Goal: Information Seeking & Learning: Understand process/instructions

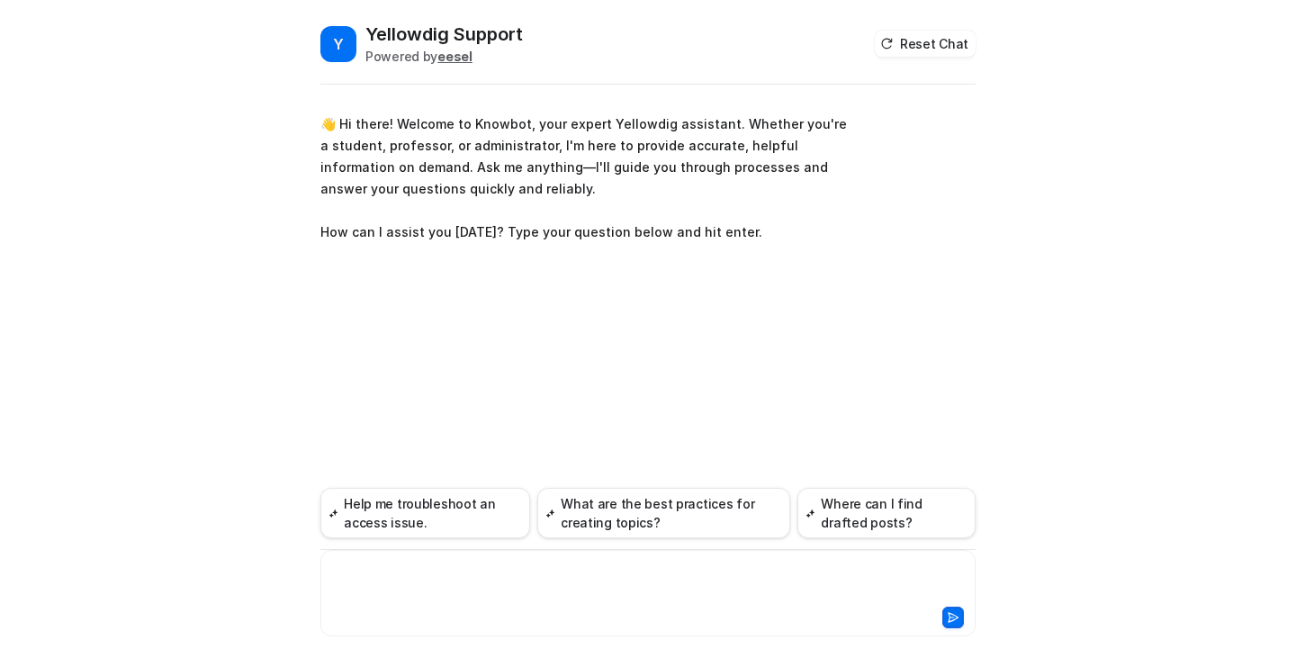
click at [456, 571] on div at bounding box center [648, 581] width 646 height 41
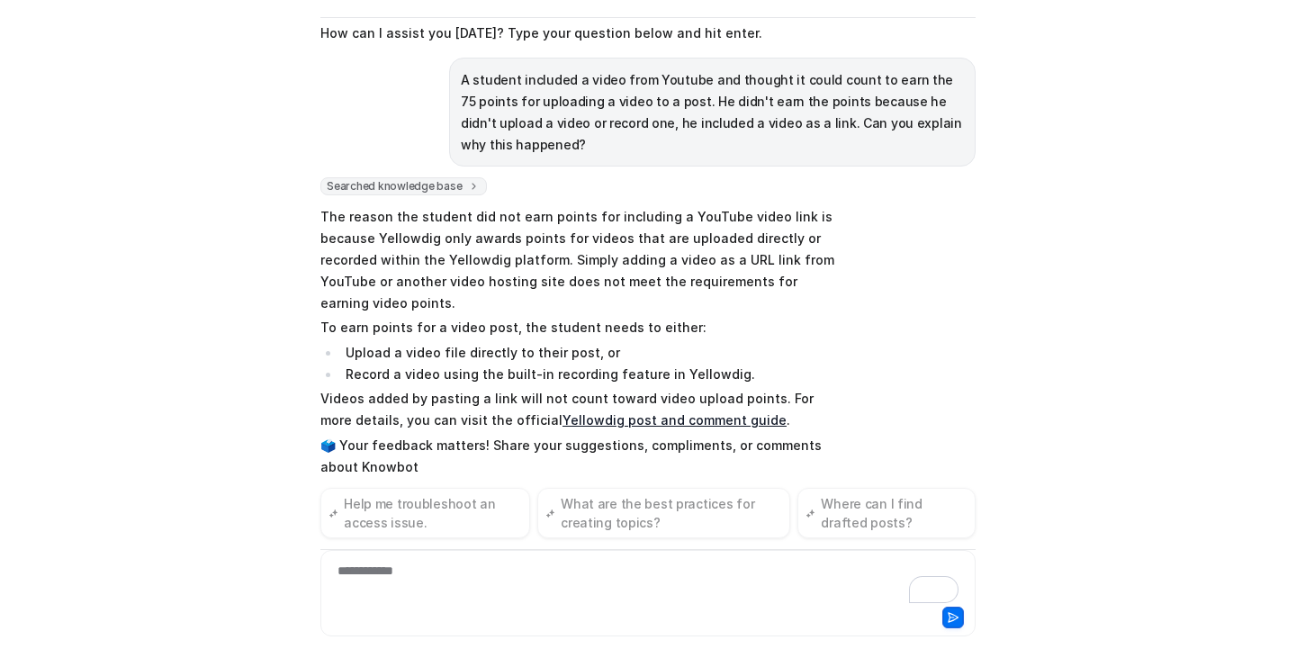
scroll to position [154, 0]
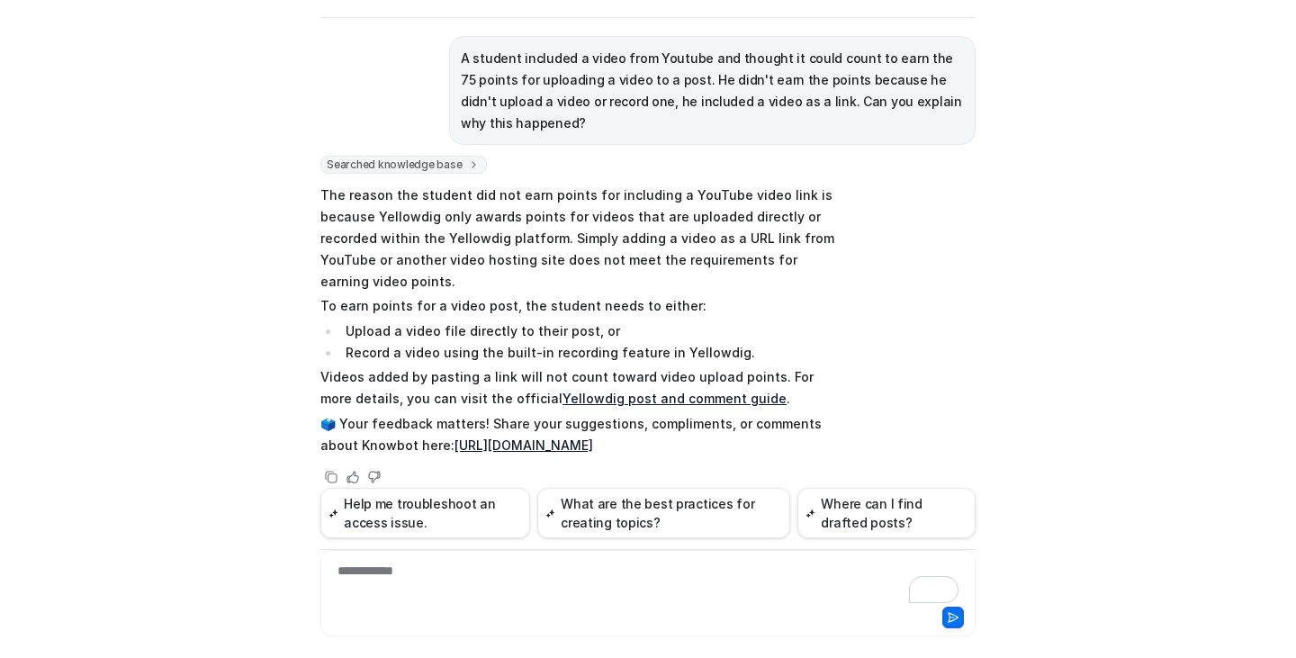
click at [705, 391] on link "Yellowdig post and comment guide" at bounding box center [674, 398] width 224 height 15
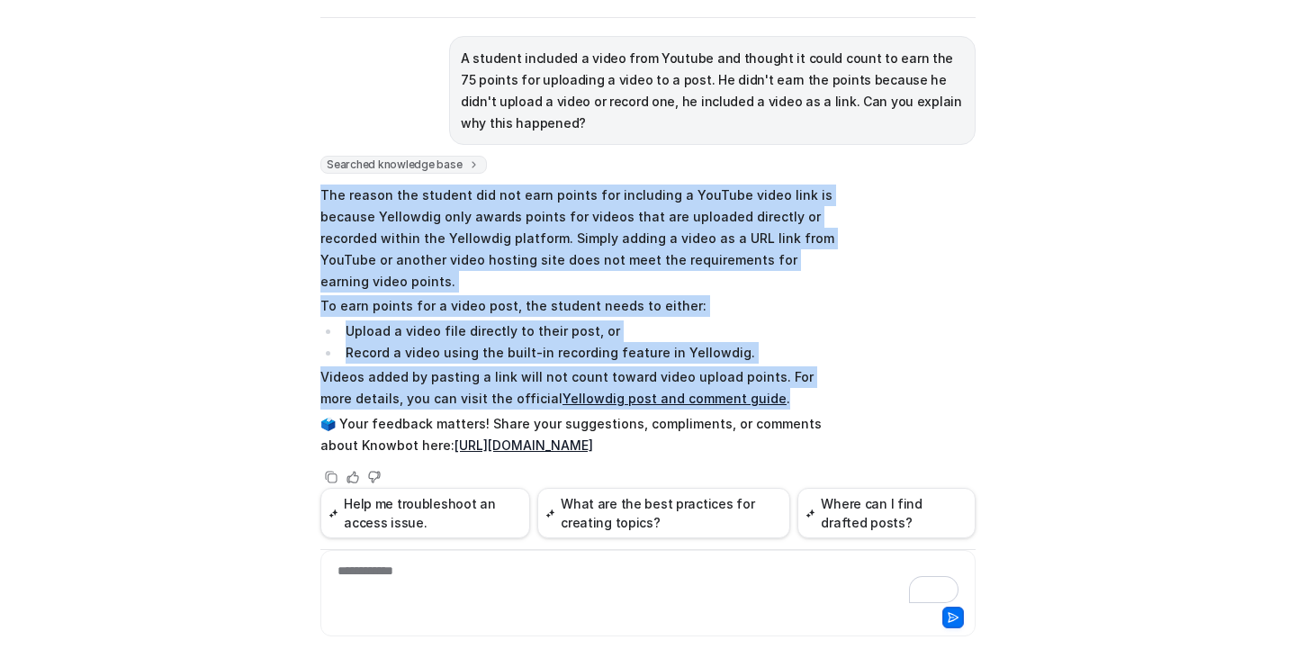
drag, startPoint x: 314, startPoint y: 191, endPoint x: 722, endPoint y: 375, distance: 447.4
click at [722, 375] on span "The reason the student did not earn points for including a YouTube video link i…" at bounding box center [583, 320] width 526 height 278
copy span "The reason the student did not earn points for including a YouTube video link i…"
click at [611, 391] on link "Yellowdig post and comment guide" at bounding box center [674, 398] width 224 height 15
